Goal: Information Seeking & Learning: Learn about a topic

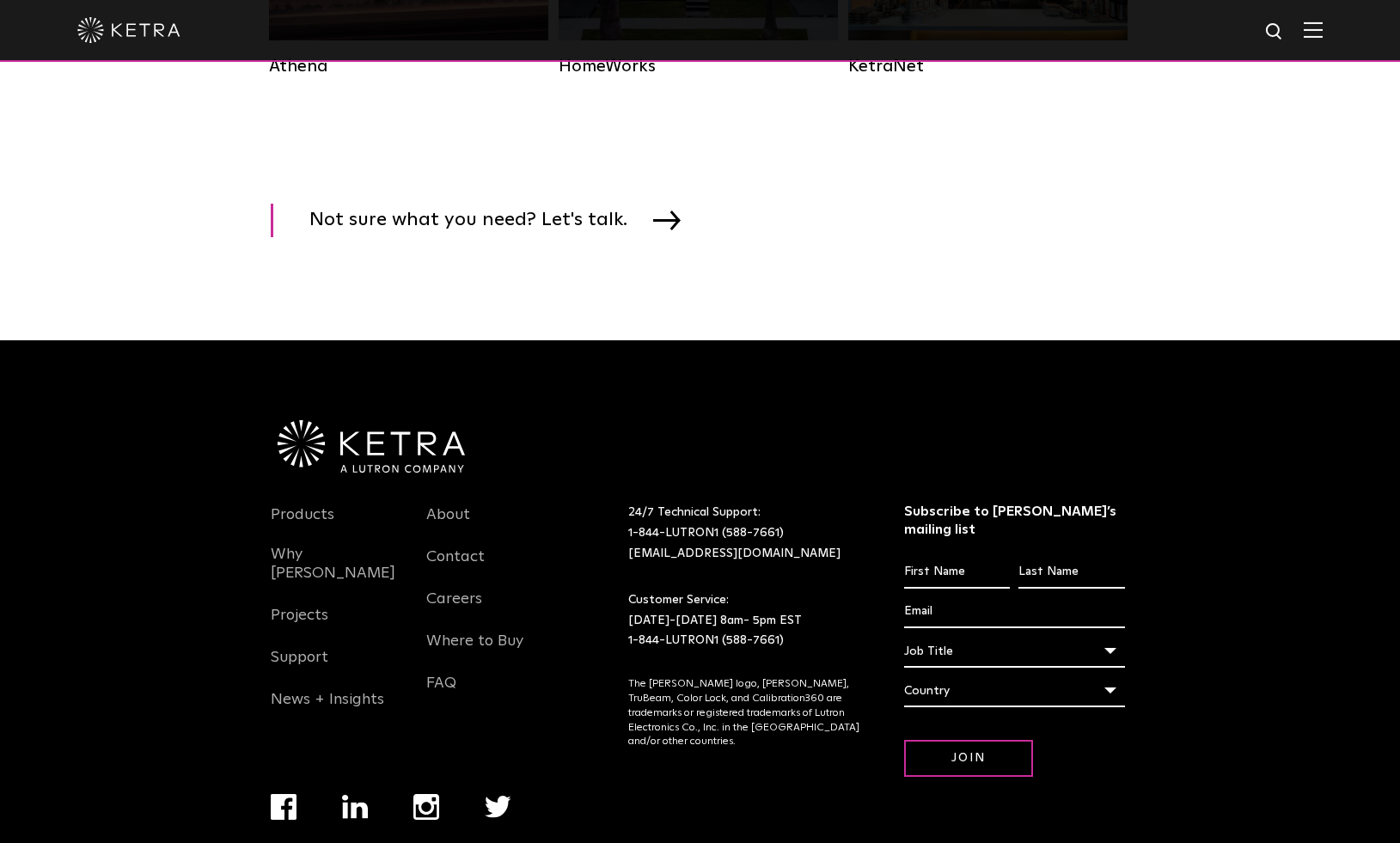
scroll to position [2874, 0]
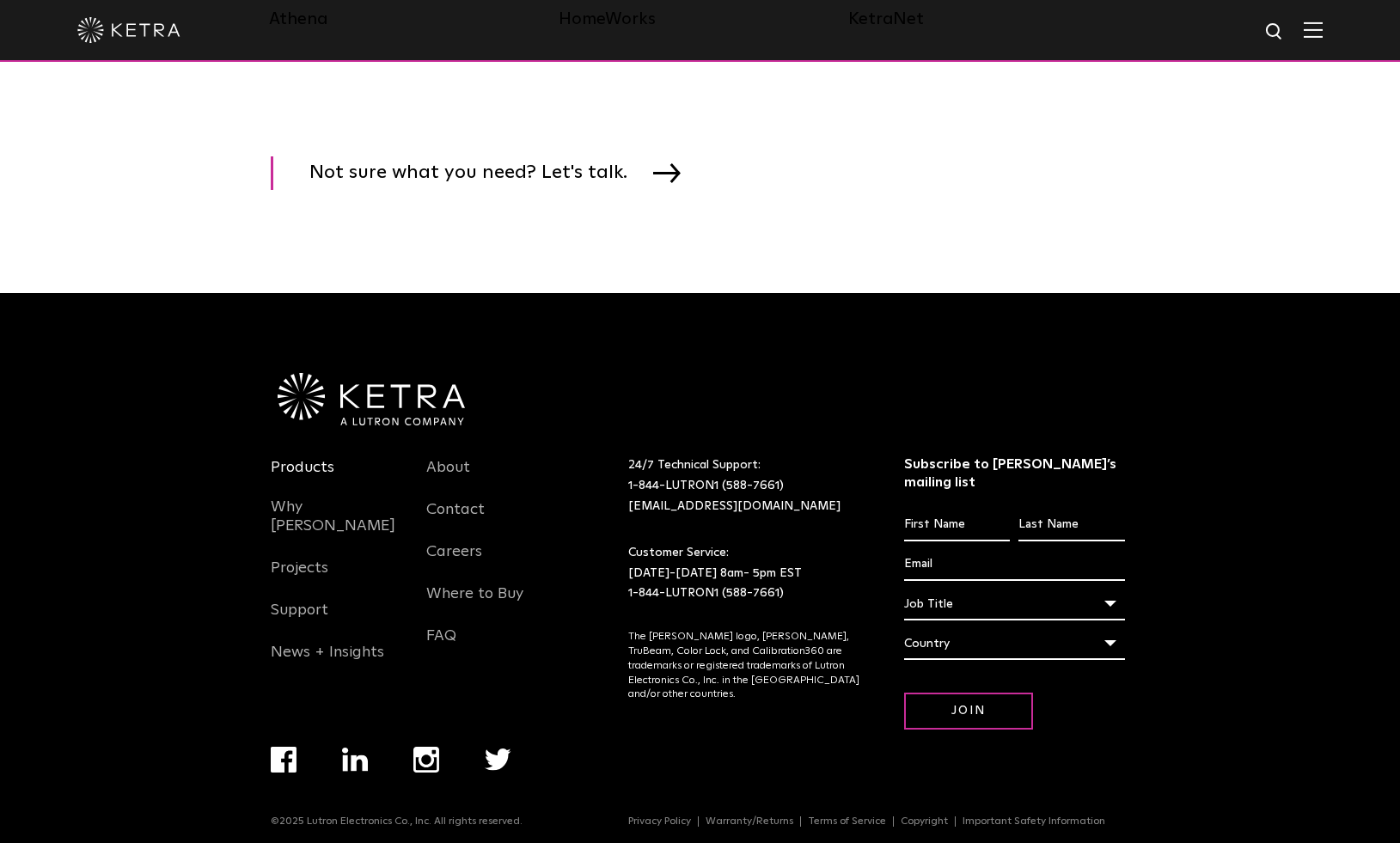
click at [299, 466] on link "Products" at bounding box center [302, 478] width 63 height 40
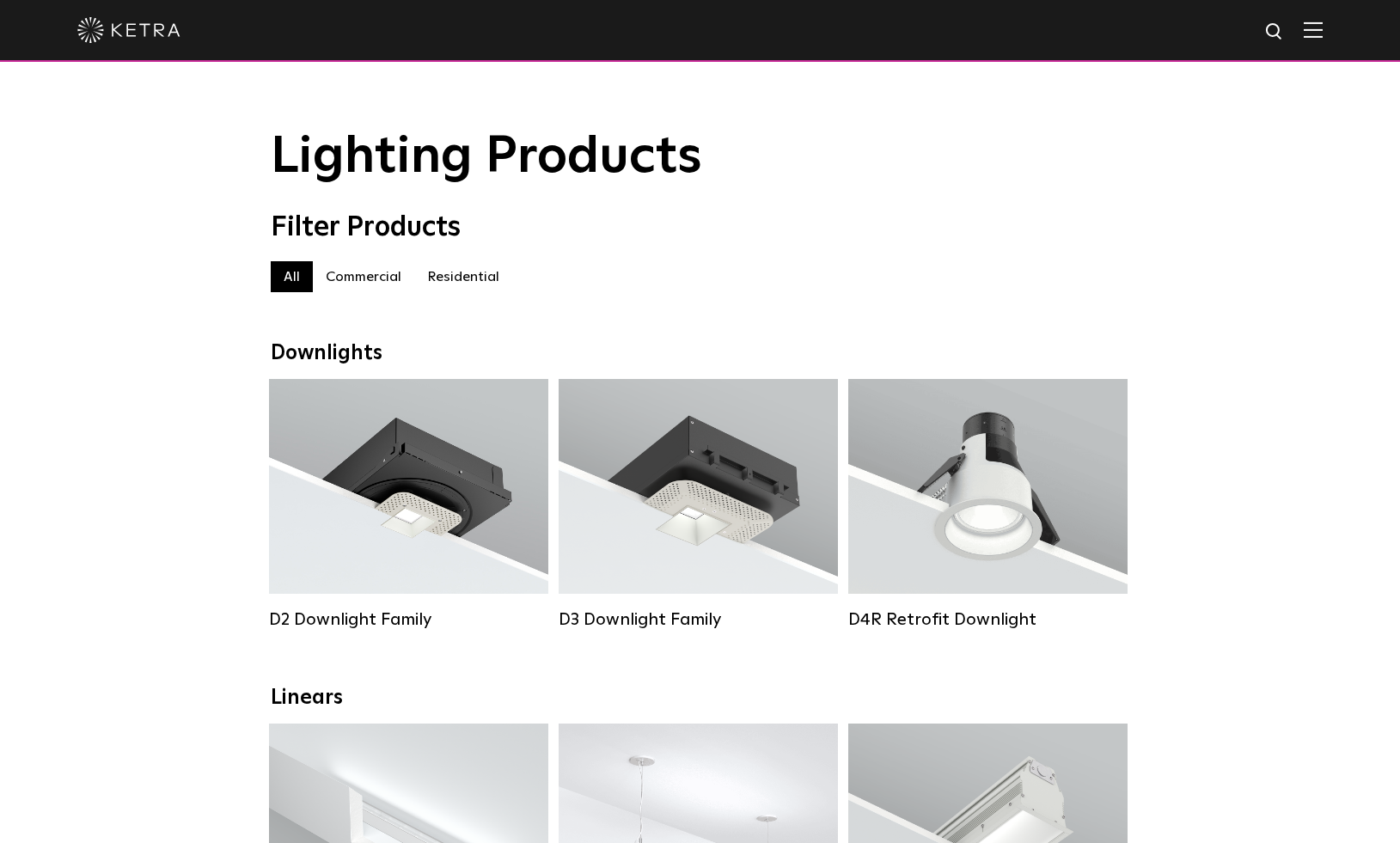
click at [459, 271] on label "Residential" at bounding box center [464, 277] width 98 height 31
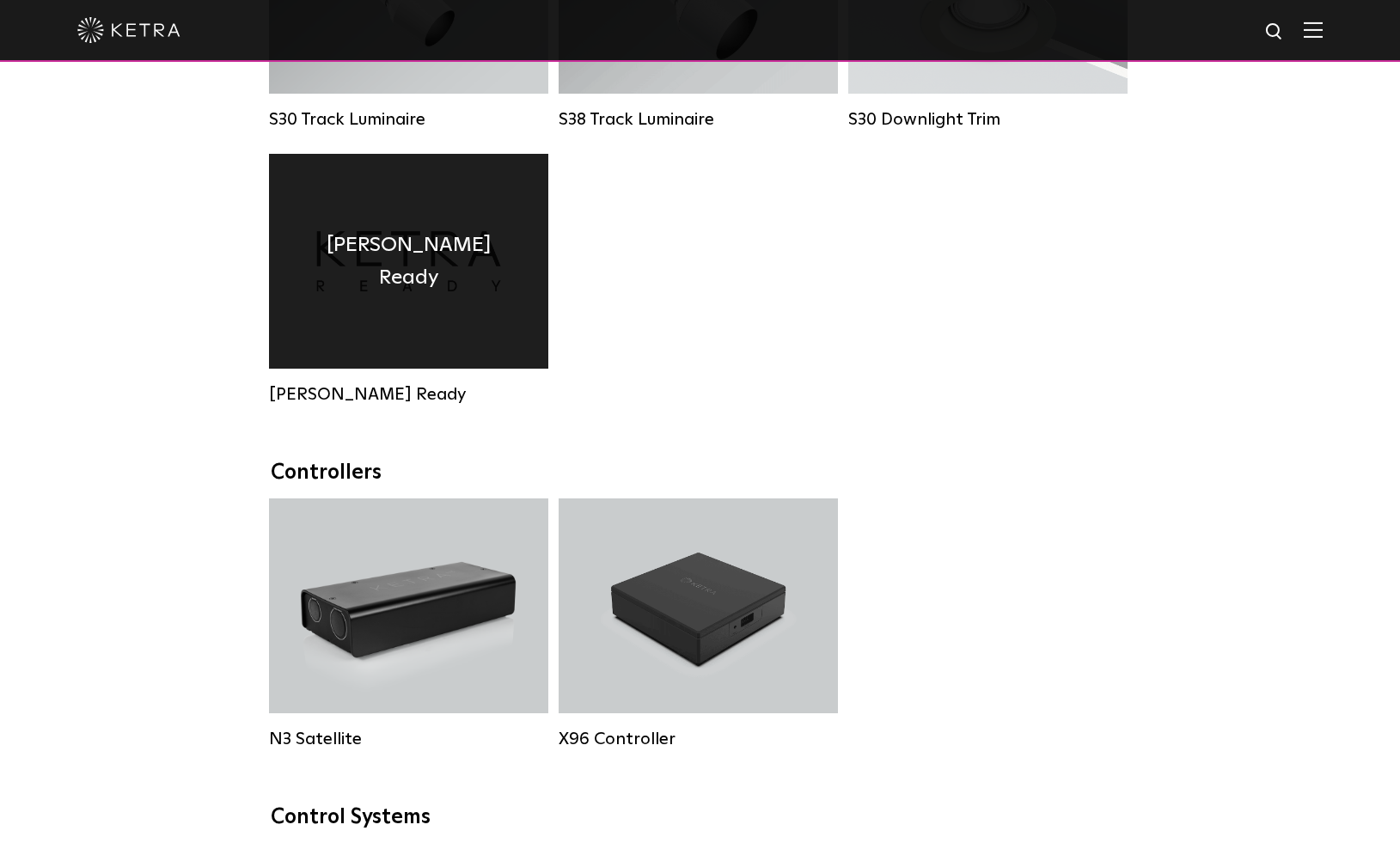
scroll to position [1552, 0]
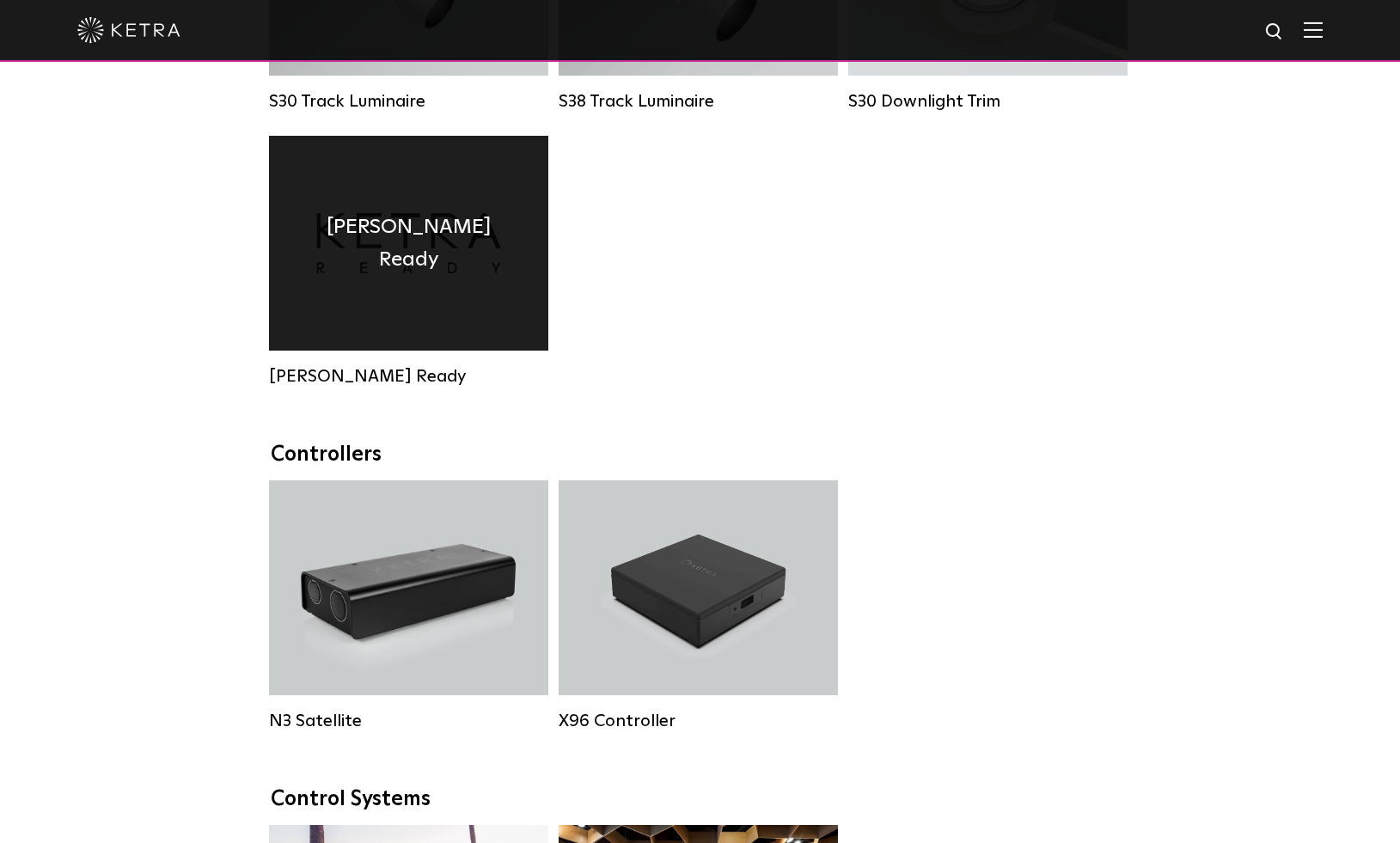
click at [403, 260] on div "Ketra Ready" at bounding box center [408, 243] width 279 height 215
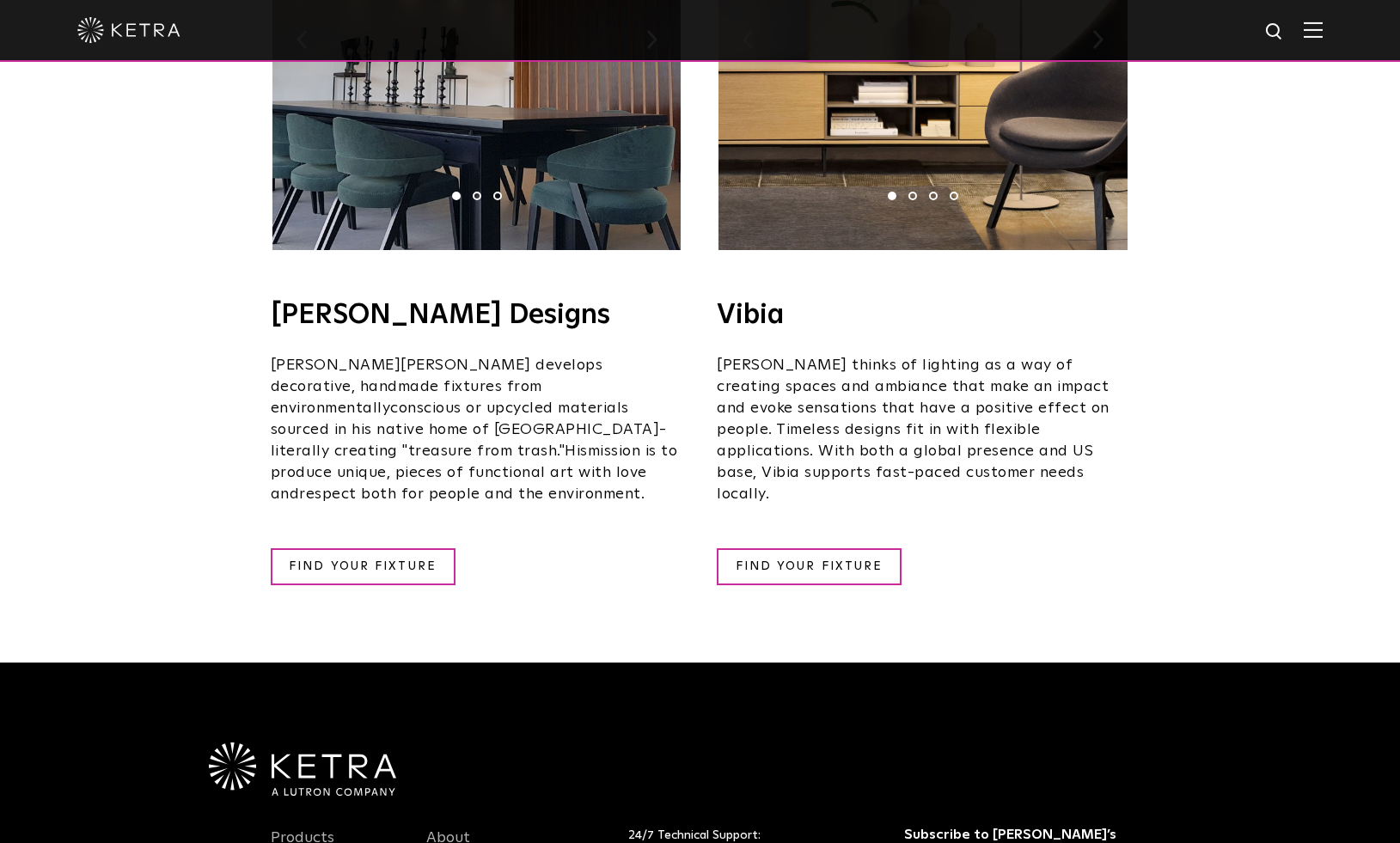
scroll to position [3070, 0]
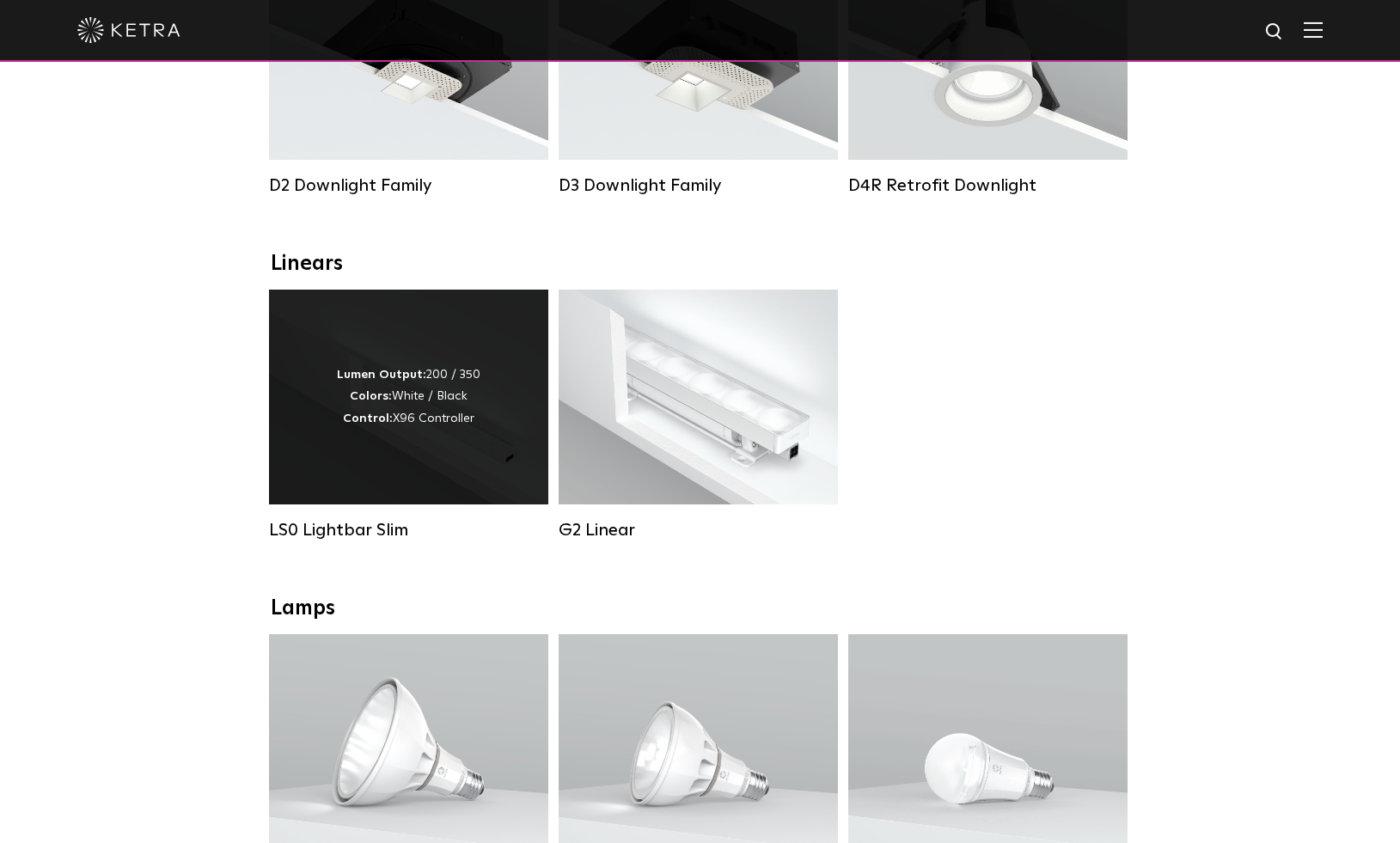
scroll to position [522, 0]
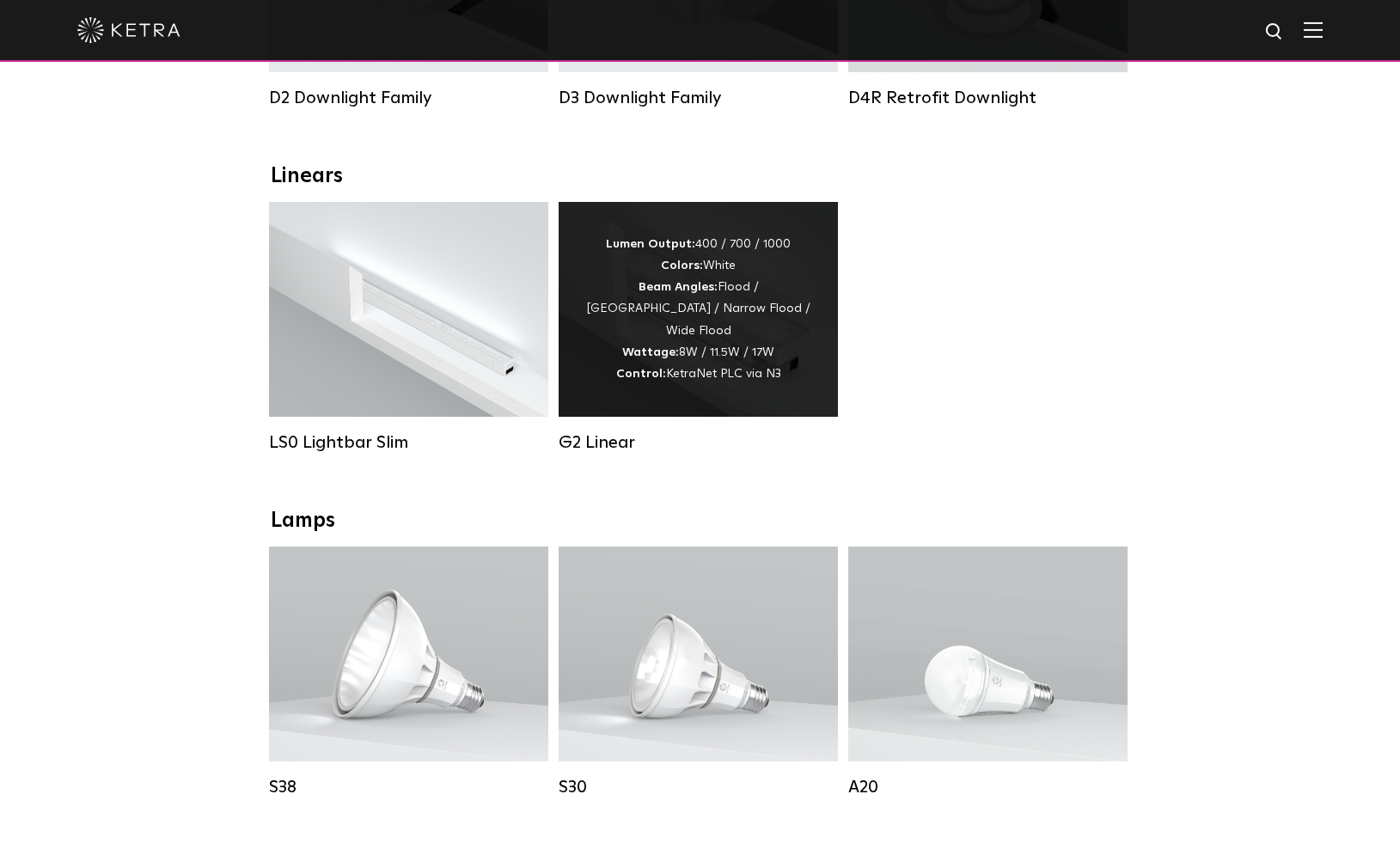
click at [696, 270] on strong "Colors:" at bounding box center [682, 266] width 42 height 12
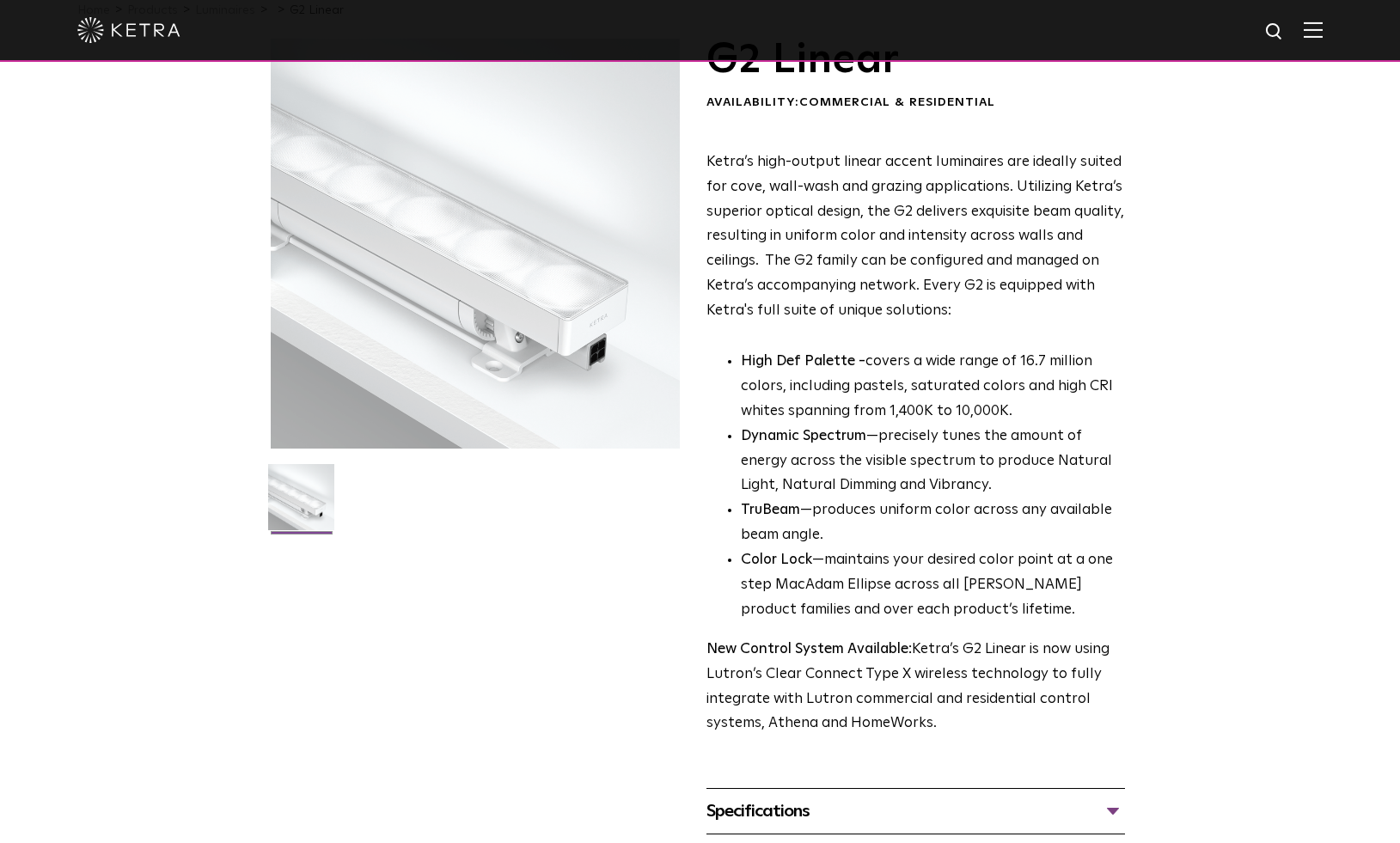
scroll to position [90, 0]
